Goal: Information Seeking & Learning: Find specific page/section

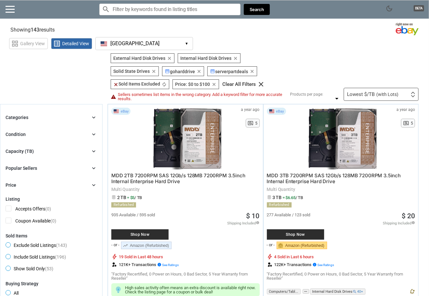
scroll to position [32, 0]
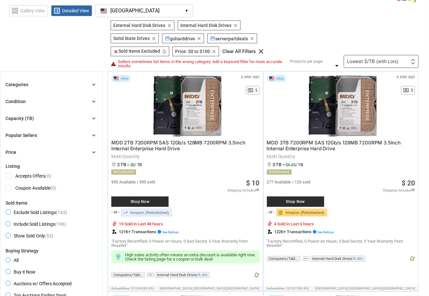
scroll to position [32, 0]
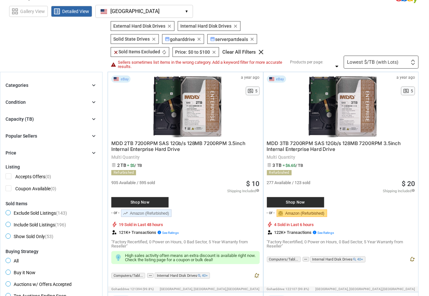
click at [96, 86] on icon "chevron_right" at bounding box center [93, 85] width 7 height 7
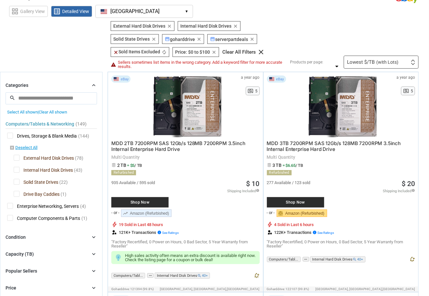
click at [80, 95] on input "search" at bounding box center [51, 98] width 91 height 12
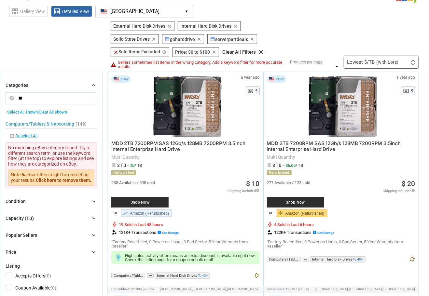
type input "*"
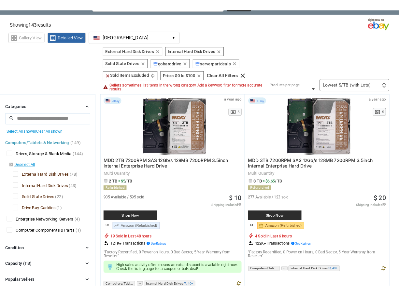
scroll to position [0, 0]
